Goal: Task Accomplishment & Management: Manage account settings

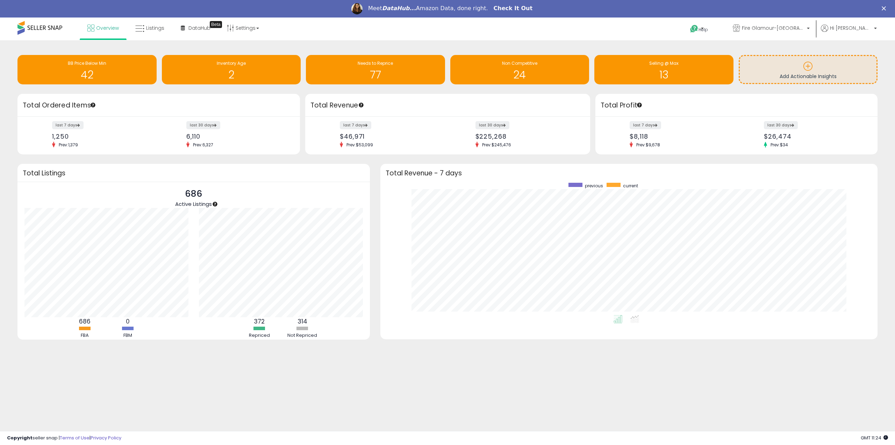
click at [506, 7] on link "Check It Out" at bounding box center [513, 9] width 39 height 8
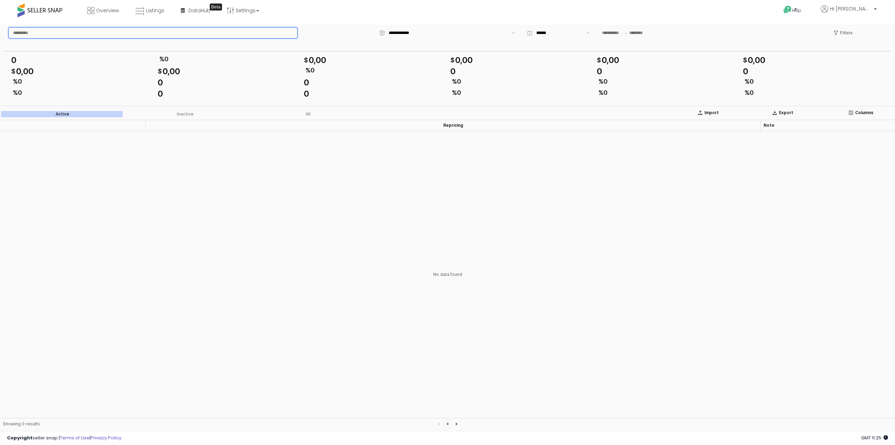
click at [60, 33] on input "App Frame" at bounding box center [153, 33] width 289 height 10
click at [380, 32] on line "App Frame" at bounding box center [382, 32] width 5 height 0
click at [450, 32] on input "App Frame" at bounding box center [448, 32] width 119 height 7
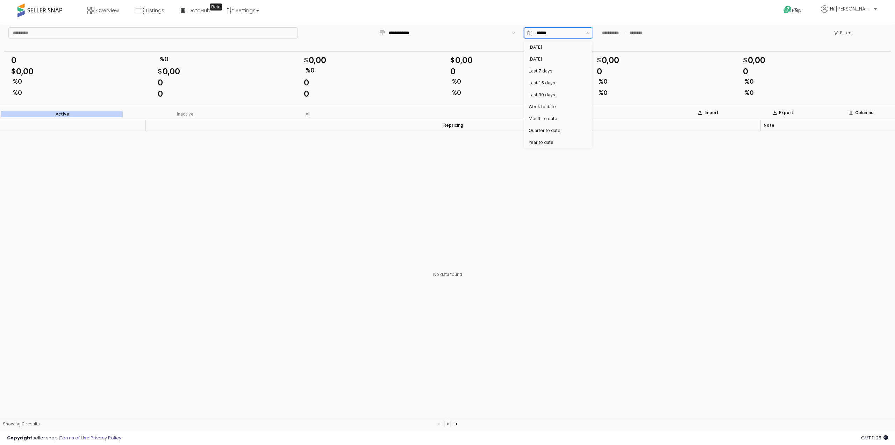
click at [541, 34] on input "App Frame" at bounding box center [559, 32] width 46 height 7
drag, startPoint x: 477, startPoint y: 233, endPoint x: 558, endPoint y: 149, distance: 116.7
click at [480, 227] on div "No data found" at bounding box center [447, 274] width 895 height 287
click at [628, 35] on input "App Frame" at bounding box center [638, 33] width 21 height 8
drag, startPoint x: 534, startPoint y: 254, endPoint x: 515, endPoint y: 149, distance: 106.7
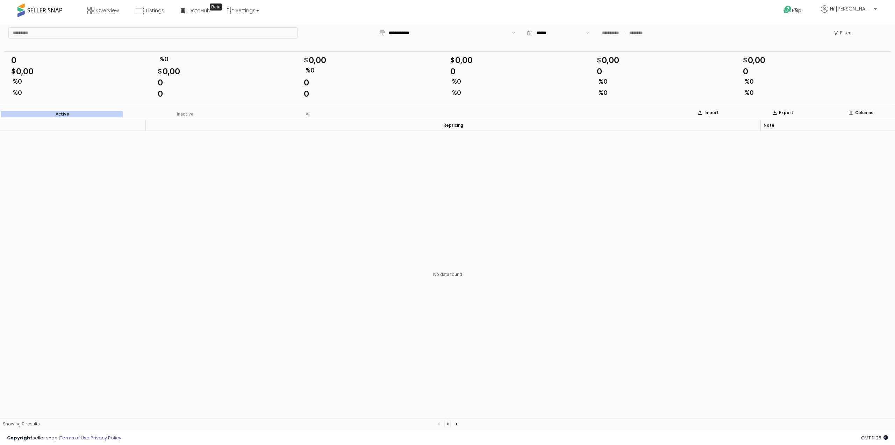
click at [532, 249] on div "No data found" at bounding box center [447, 274] width 895 height 287
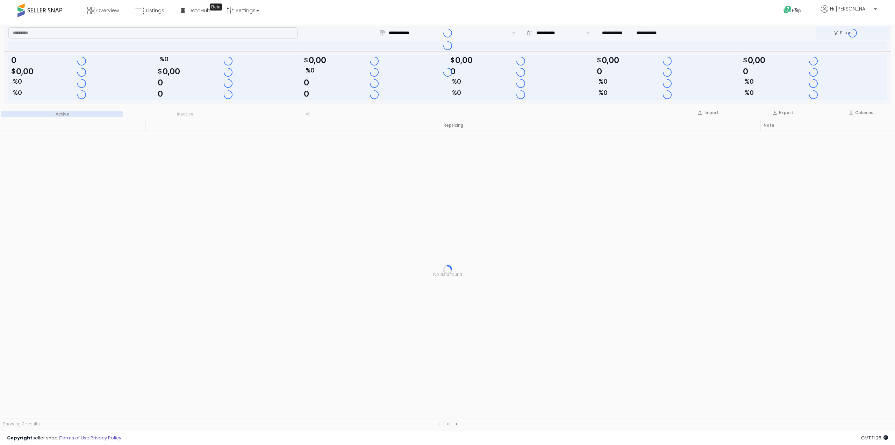
type input "**********"
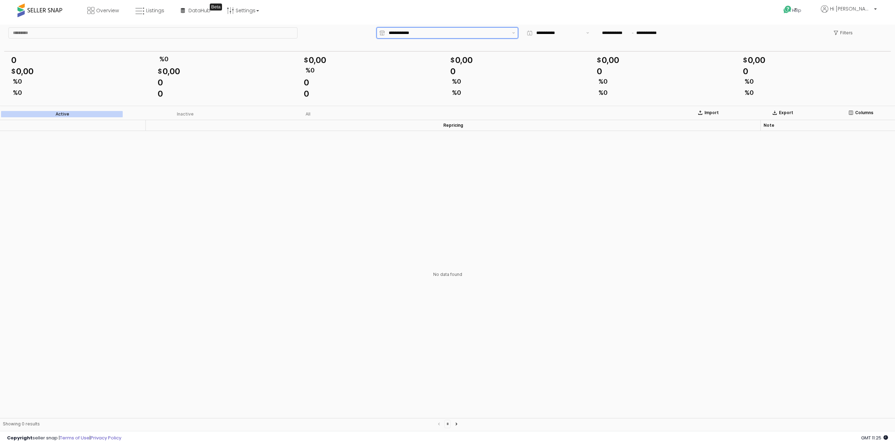
click at [396, 37] on div "App Frame" at bounding box center [447, 33] width 125 height 10
click at [395, 34] on input "App Frame" at bounding box center [448, 32] width 119 height 7
click at [248, 10] on link "Settings" at bounding box center [243, 10] width 43 height 21
click at [237, 56] on link "User settings" at bounding box center [243, 54] width 30 height 7
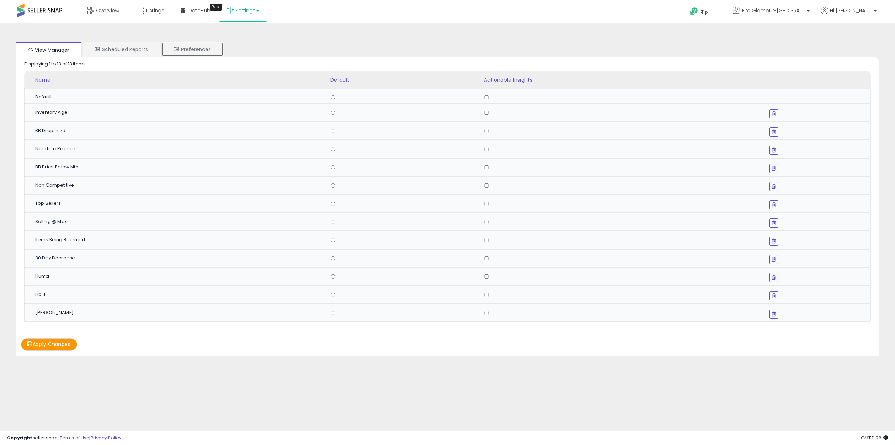
click at [194, 48] on link "Preferences" at bounding box center [193, 49] width 62 height 15
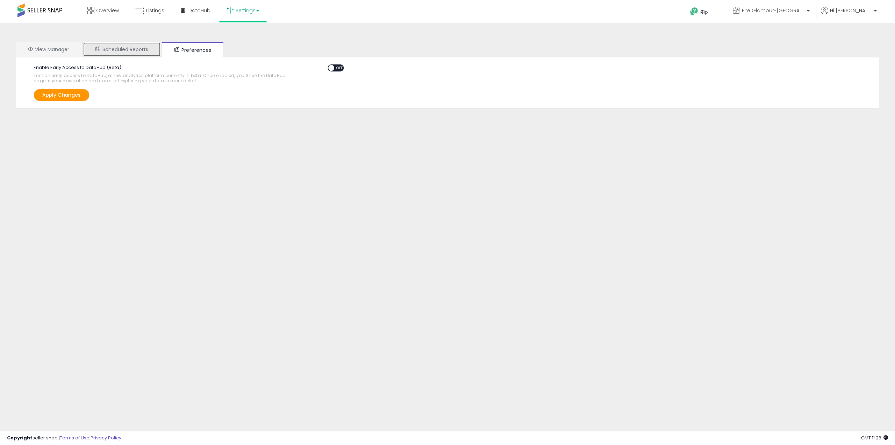
drag, startPoint x: 136, startPoint y: 47, endPoint x: 139, endPoint y: 58, distance: 11.3
click at [136, 47] on link "Scheduled Reports" at bounding box center [122, 49] width 78 height 15
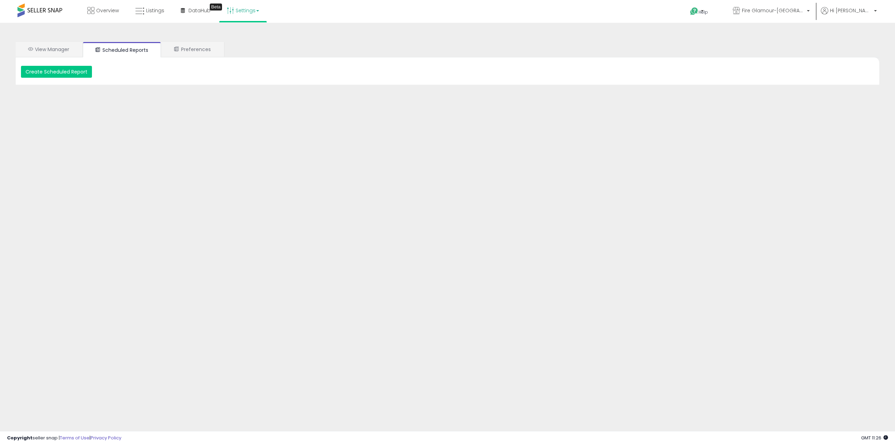
click at [257, 8] on link "Settings" at bounding box center [243, 10] width 43 height 21
click at [243, 36] on link "Store settings" at bounding box center [243, 35] width 31 height 7
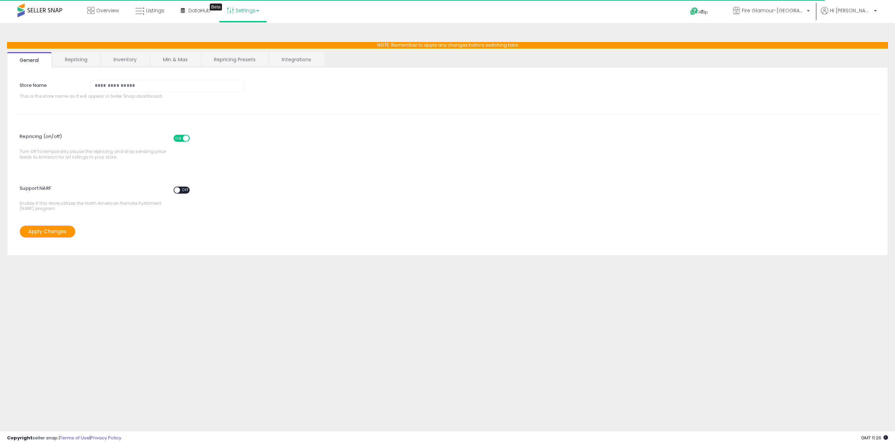
click at [294, 52] on link "Integrations" at bounding box center [296, 59] width 55 height 15
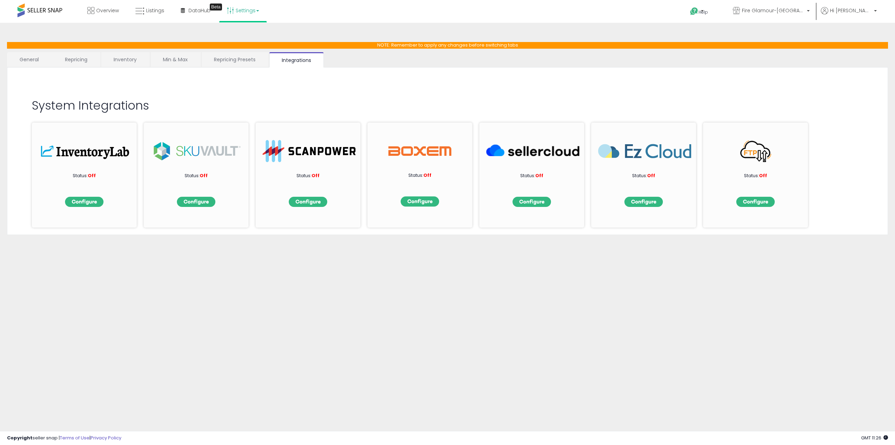
click at [28, 59] on link "General" at bounding box center [29, 59] width 45 height 15
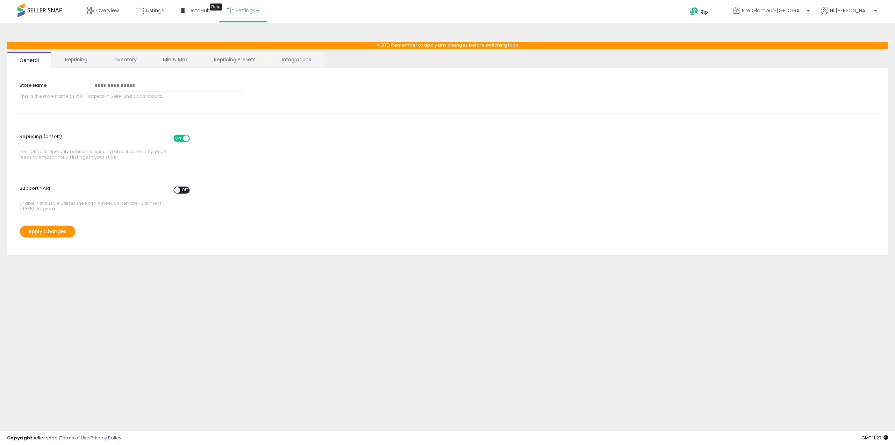
click at [293, 65] on link "Integrations" at bounding box center [296, 59] width 55 height 15
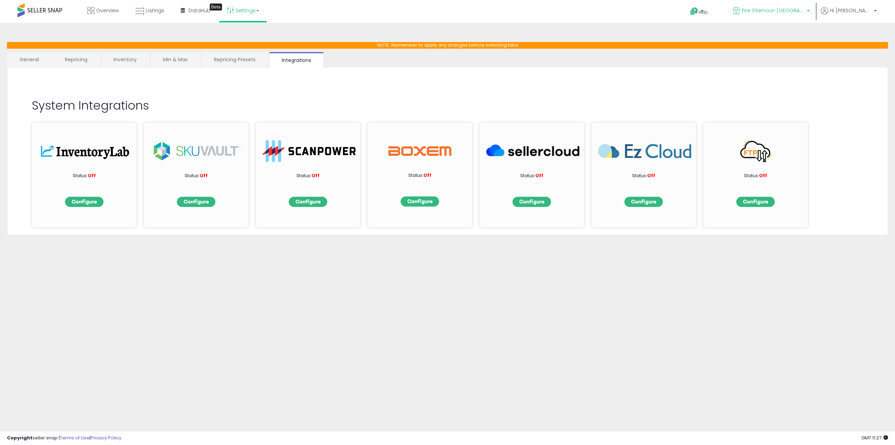
click at [810, 12] on b at bounding box center [808, 12] width 3 height 5
drag, startPoint x: 796, startPoint y: 87, endPoint x: 791, endPoint y: 97, distance: 11.4
click at [796, 87] on div "System Integrations Status: Off Status: Off Status: Off Status: Off Status: Off…" at bounding box center [447, 103] width 867 height 58
click at [754, 202] on img at bounding box center [756, 202] width 38 height 10
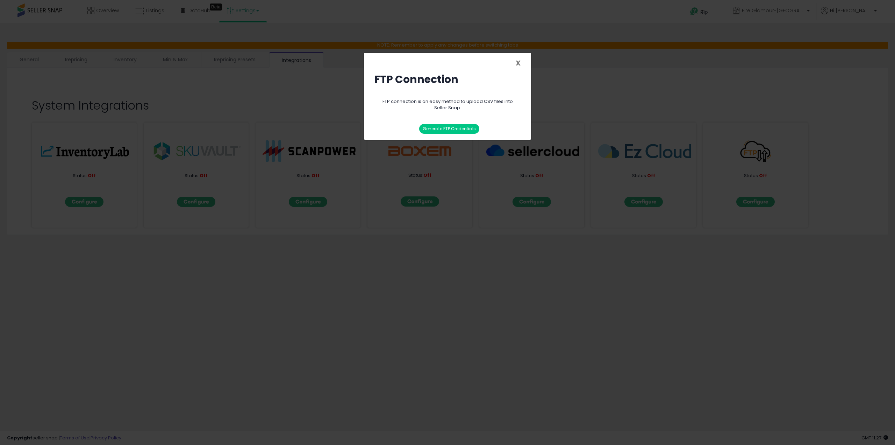
click at [517, 62] on span "X" at bounding box center [518, 63] width 5 height 10
